Goal: Information Seeking & Learning: Learn about a topic

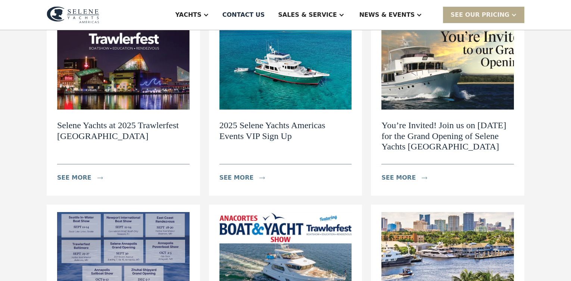
scroll to position [135, 0]
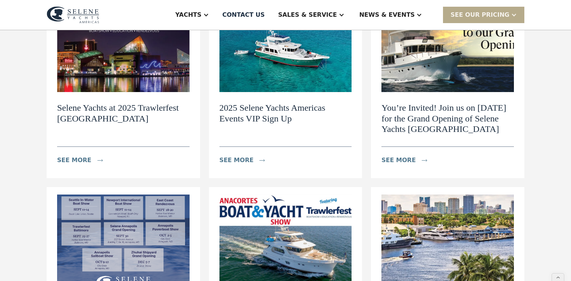
click at [440, 130] on h2 "You’re Invited! Join us on [DATE] for the Grand Opening of Selene Yachts [GEOGR…" at bounding box center [447, 119] width 132 height 32
